Goal: Task Accomplishment & Management: Use online tool/utility

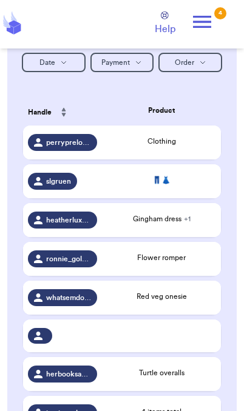
scroll to position [221, 0]
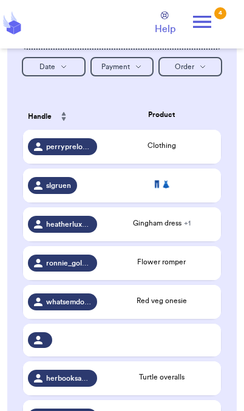
click at [182, 190] on div "👖👗" at bounding box center [161, 184] width 109 height 11
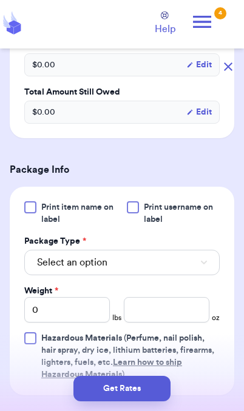
scroll to position [381, 0]
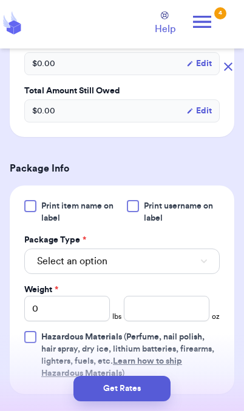
click at [165, 274] on button "Select an option" at bounding box center [121, 261] width 195 height 25
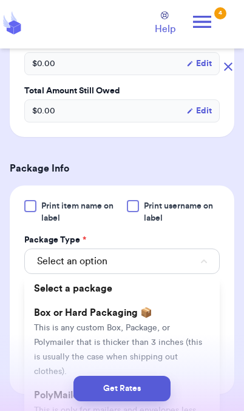
click at [55, 401] on div "Get Rates" at bounding box center [122, 388] width 224 height 25
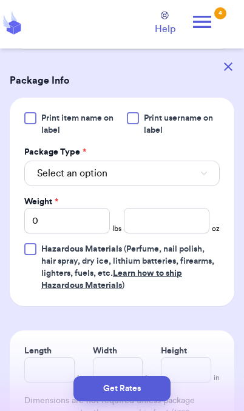
scroll to position [481, 0]
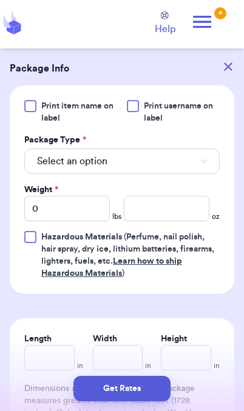
click at [168, 174] on button "Select an option" at bounding box center [121, 161] width 195 height 25
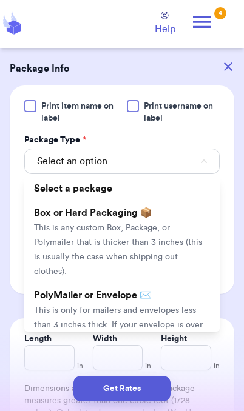
click at [118, 322] on span "This is only for mailers and envelopes less than 3 inches thick. If your envelo…" at bounding box center [118, 332] width 169 height 52
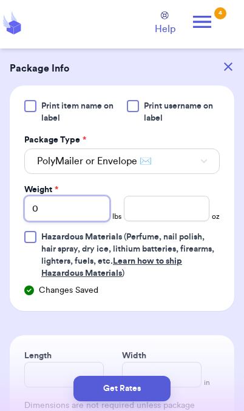
click at [89, 221] on input "0" at bounding box center [66, 208] width 85 height 25
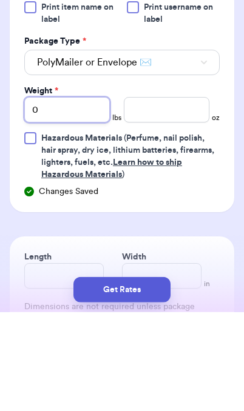
type input "02"
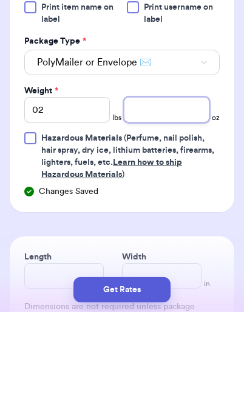
click at [167, 196] on input "number" at bounding box center [166, 208] width 85 height 25
type input "5.3"
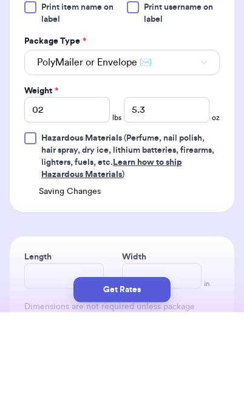
scroll to position [50, 0]
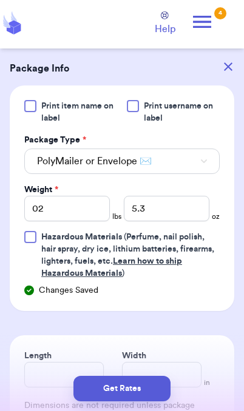
click at [139, 389] on button "Get Rates" at bounding box center [121, 388] width 97 height 25
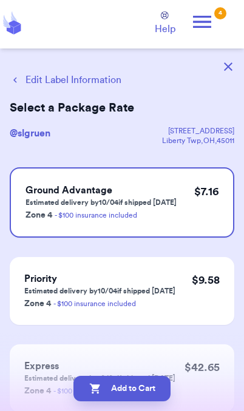
click at [153, 394] on button "Add to Cart" at bounding box center [121, 388] width 97 height 25
checkbox input "true"
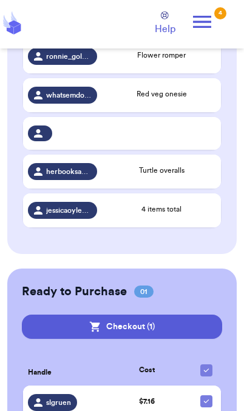
click at [206, 18] on icon at bounding box center [202, 22] width 24 height 24
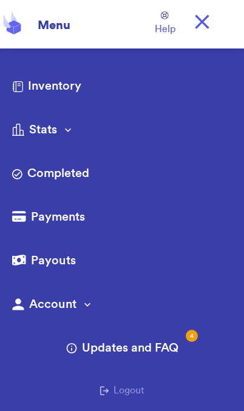
click at [210, 22] on icon at bounding box center [202, 22] width 24 height 24
click at [205, 29] on icon at bounding box center [202, 22] width 24 height 24
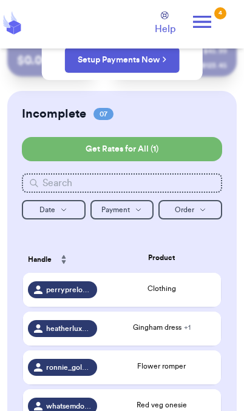
click at [198, 29] on icon at bounding box center [202, 22] width 24 height 24
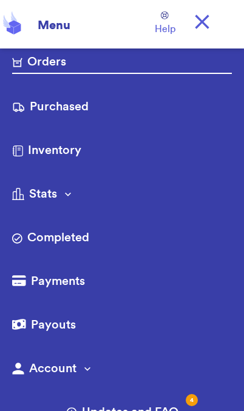
scroll to position [0, 0]
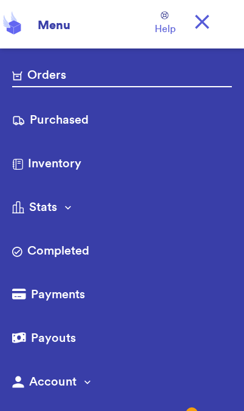
click at [81, 121] on link "Purchased" at bounding box center [121, 121] width 219 height 19
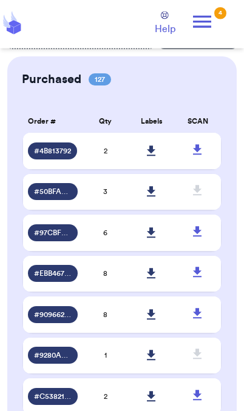
scroll to position [32, 0]
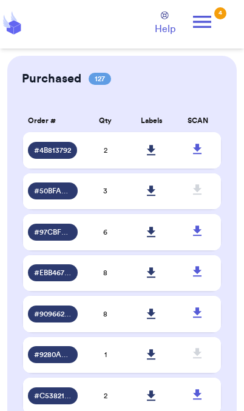
click at [155, 164] on link at bounding box center [151, 150] width 27 height 27
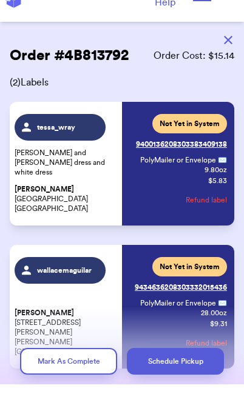
scroll to position [0, 0]
